Goal: Transaction & Acquisition: Purchase product/service

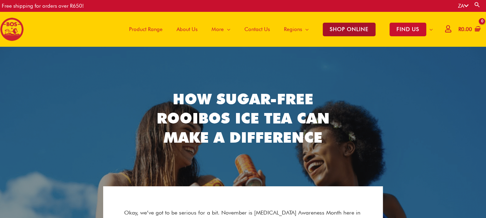
click at [349, 27] on span "SHOP ONLINE" at bounding box center [349, 30] width 53 height 14
